Goal: Information Seeking & Learning: Learn about a topic

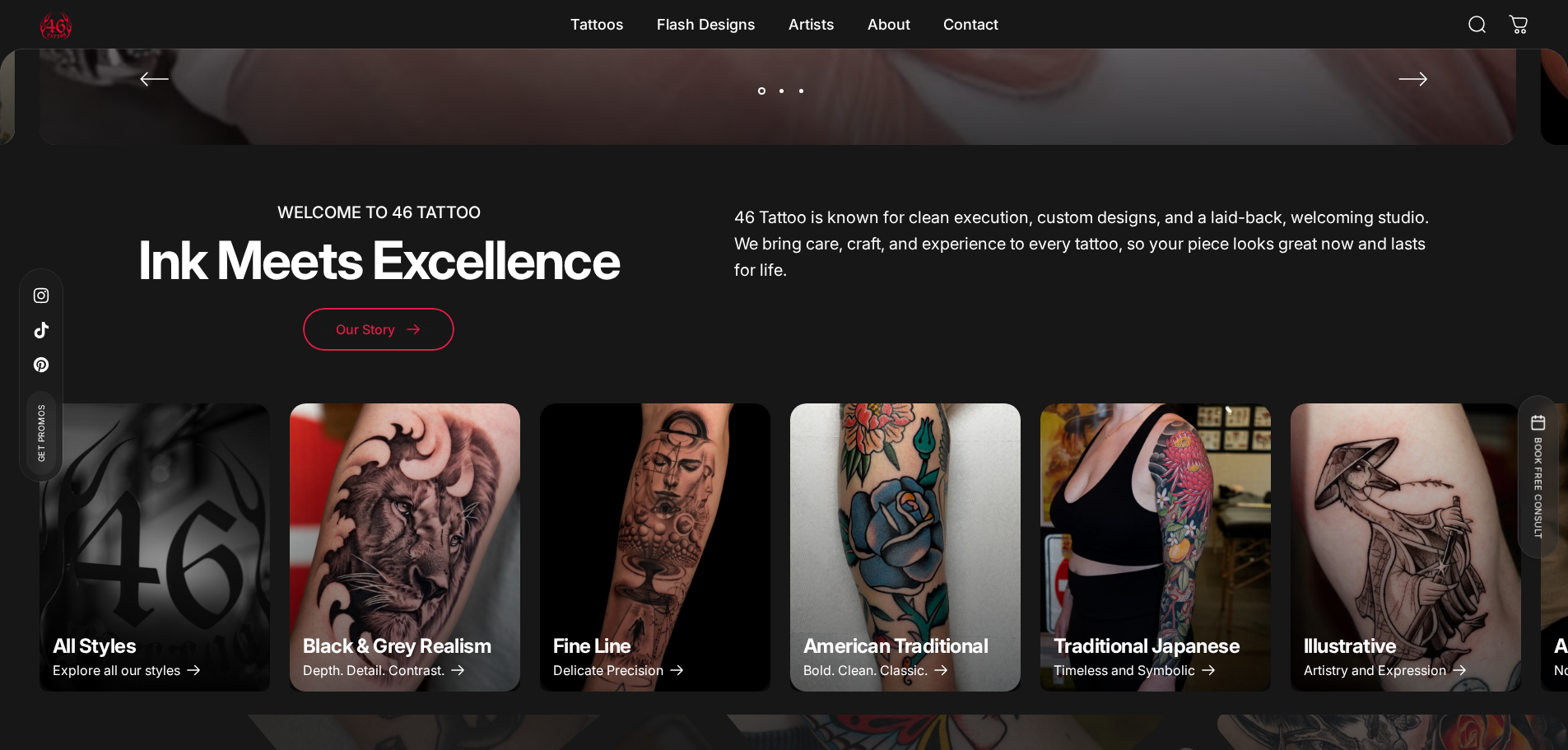
scroll to position [572, 0]
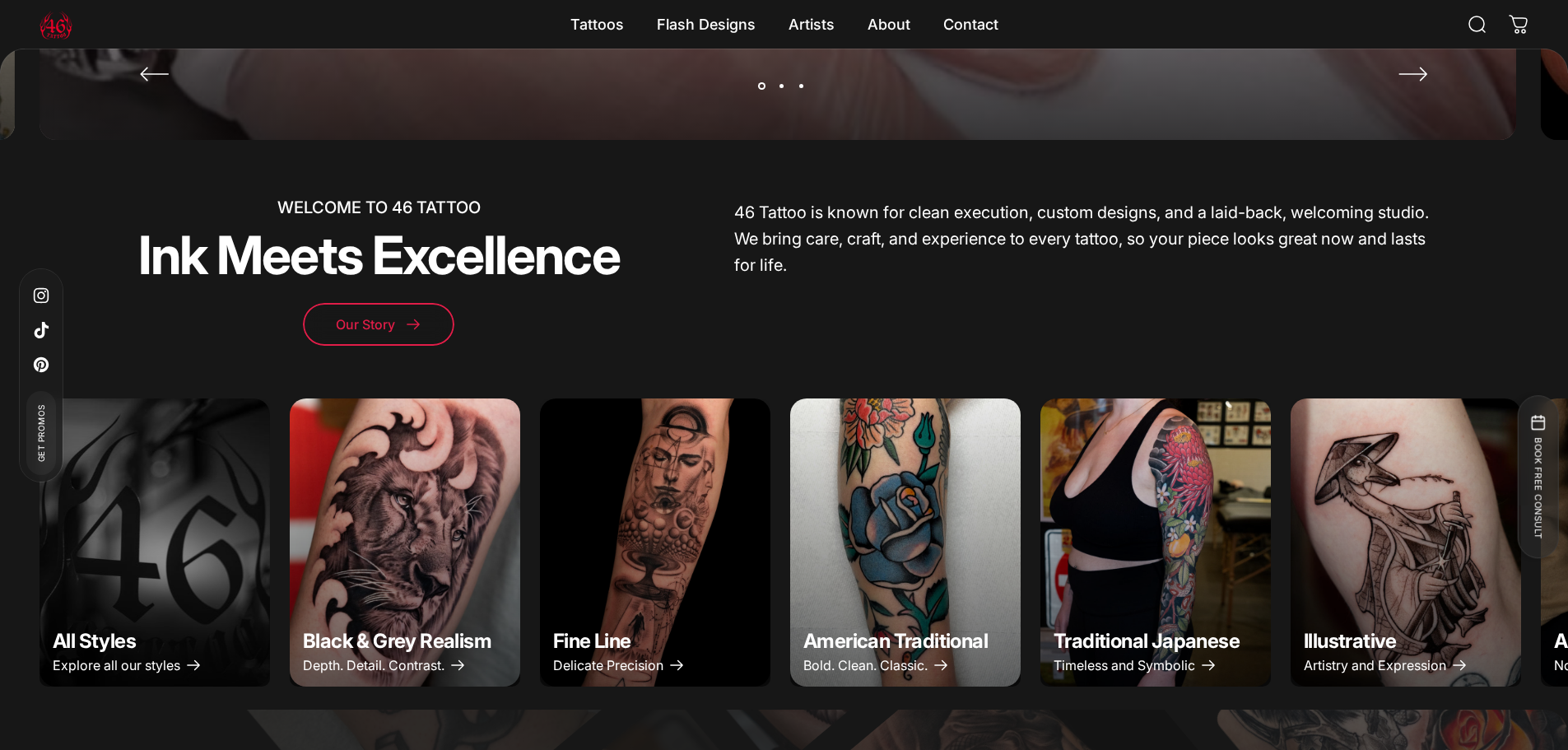
click at [395, 642] on img "Black & Grey Realism" at bounding box center [405, 543] width 242 height 303
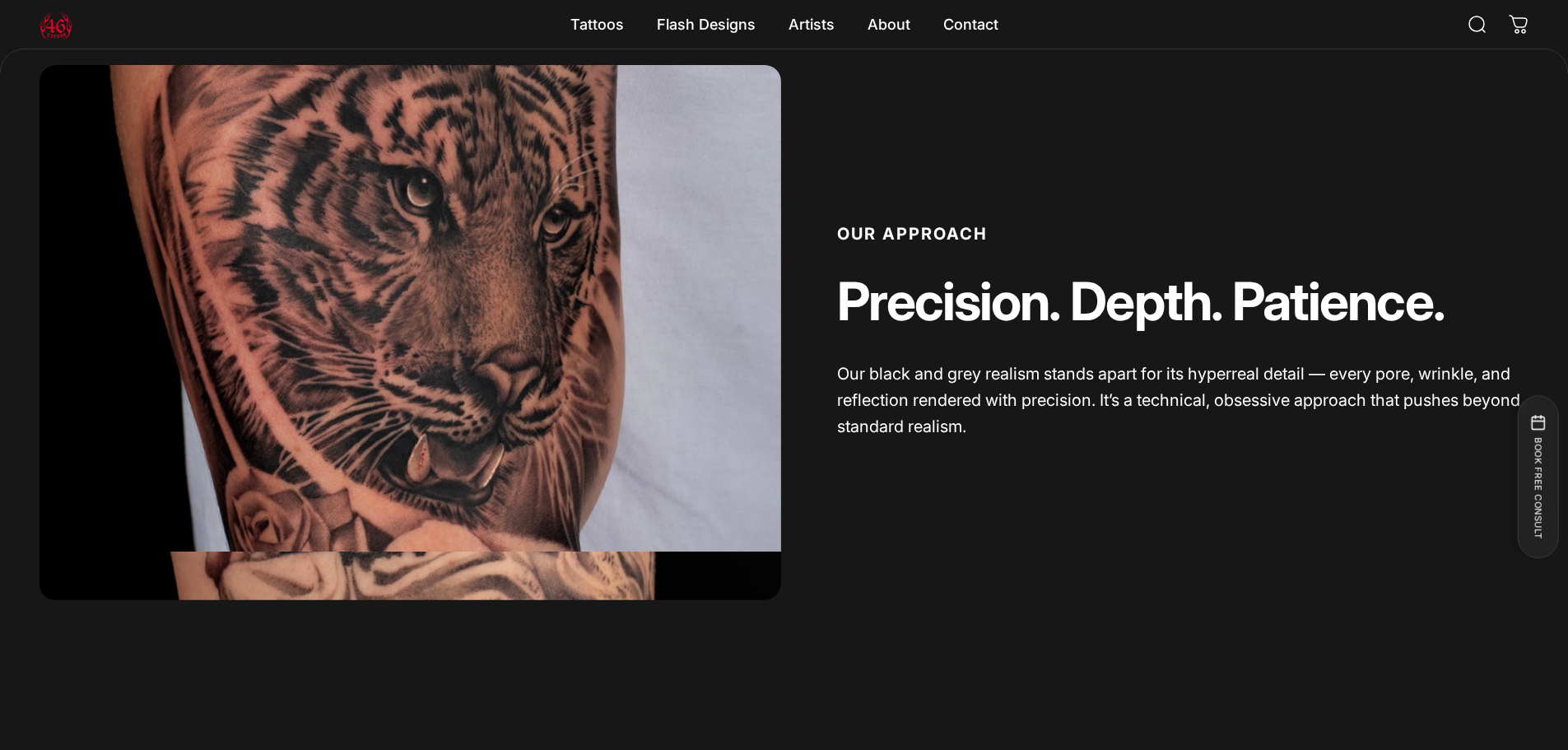
scroll to position [1235, 0]
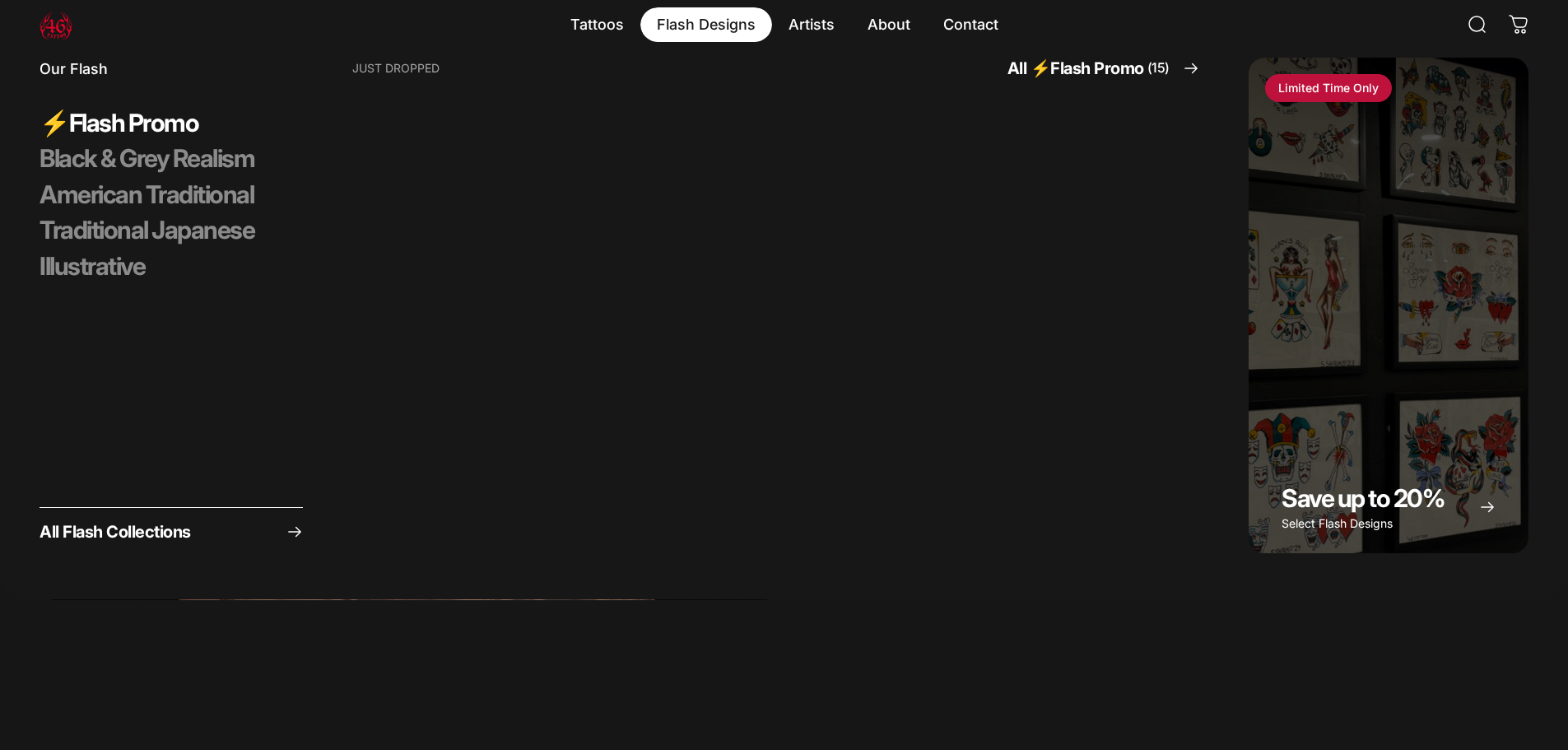
click at [690, 16] on magnet-element "Flash Designs Flash Designs" at bounding box center [706, 25] width 132 height 34
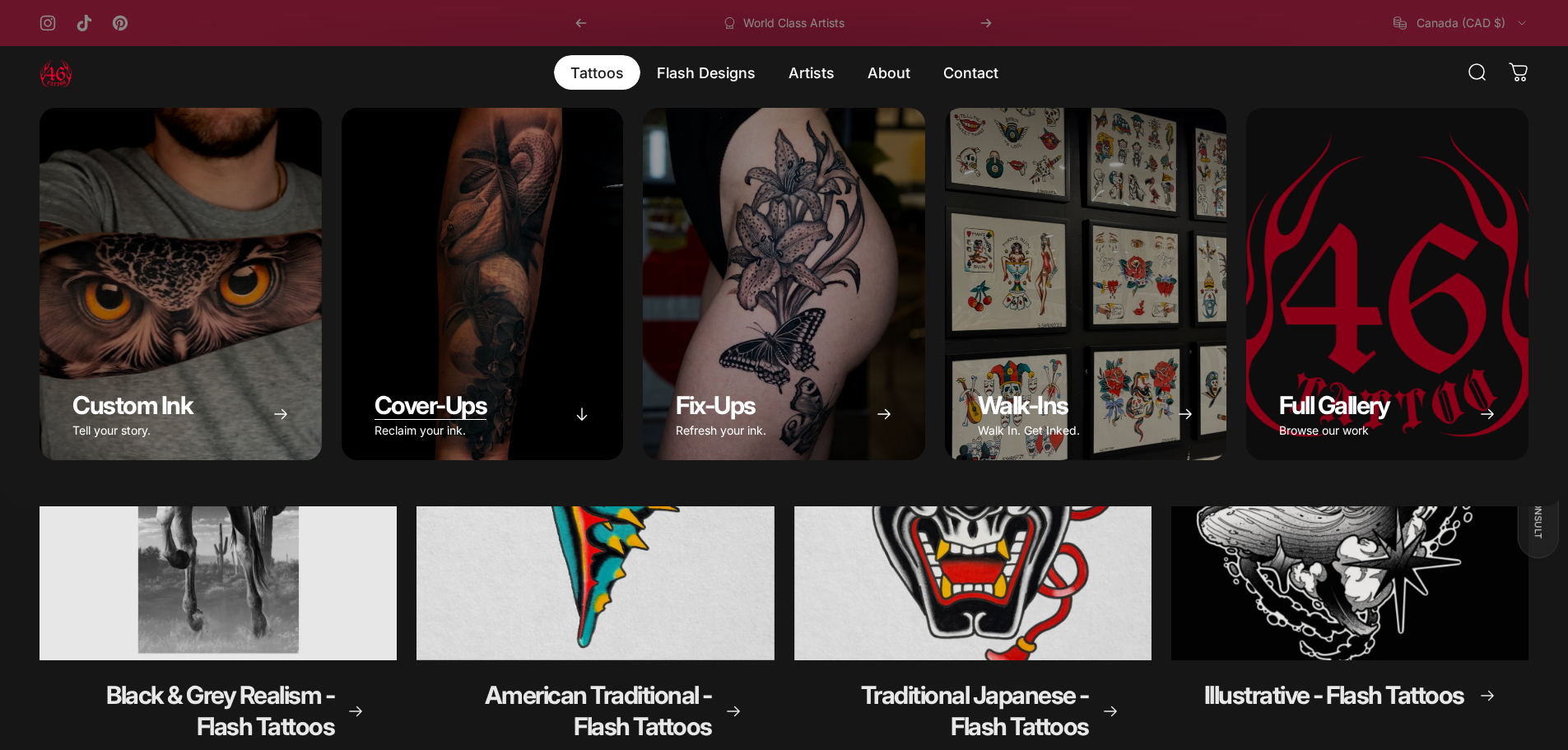
click at [499, 243] on div "Cover-Ups" at bounding box center [482, 284] width 282 height 353
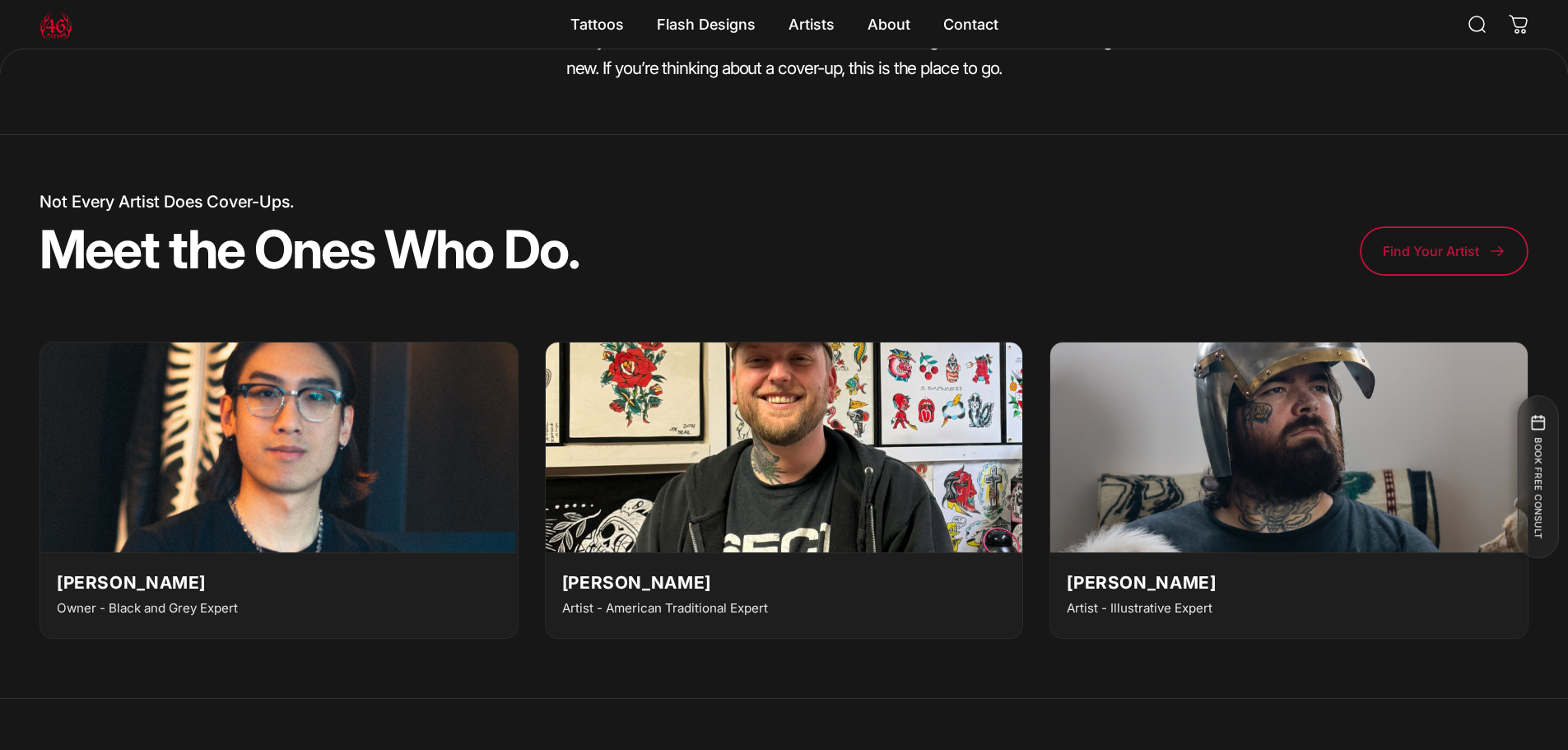
scroll to position [2553, 0]
